Goal: Find specific page/section: Find specific page/section

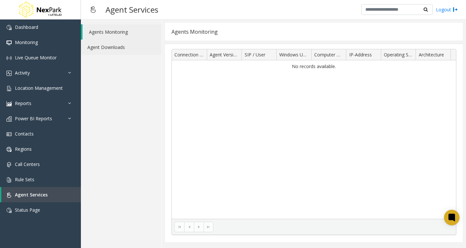
click at [101, 42] on link "Agent Downloads" at bounding box center [121, 47] width 81 height 15
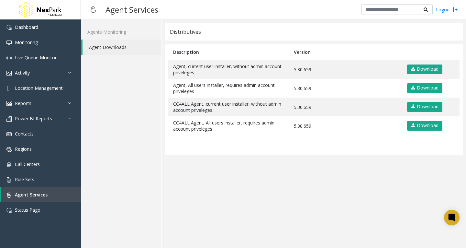
click at [235, 194] on app-distributives "Distributives Description Version Agent, current user installer, without admin …" at bounding box center [314, 134] width 298 height 222
click at [330, 178] on app-distributives "Distributives Description Version Agent, current user installer, without admin …" at bounding box center [314, 134] width 298 height 222
click at [356, 197] on app-distributives "Distributives Description Version Agent, current user installer, without admin …" at bounding box center [314, 134] width 298 height 222
